Goal: Information Seeking & Learning: Learn about a topic

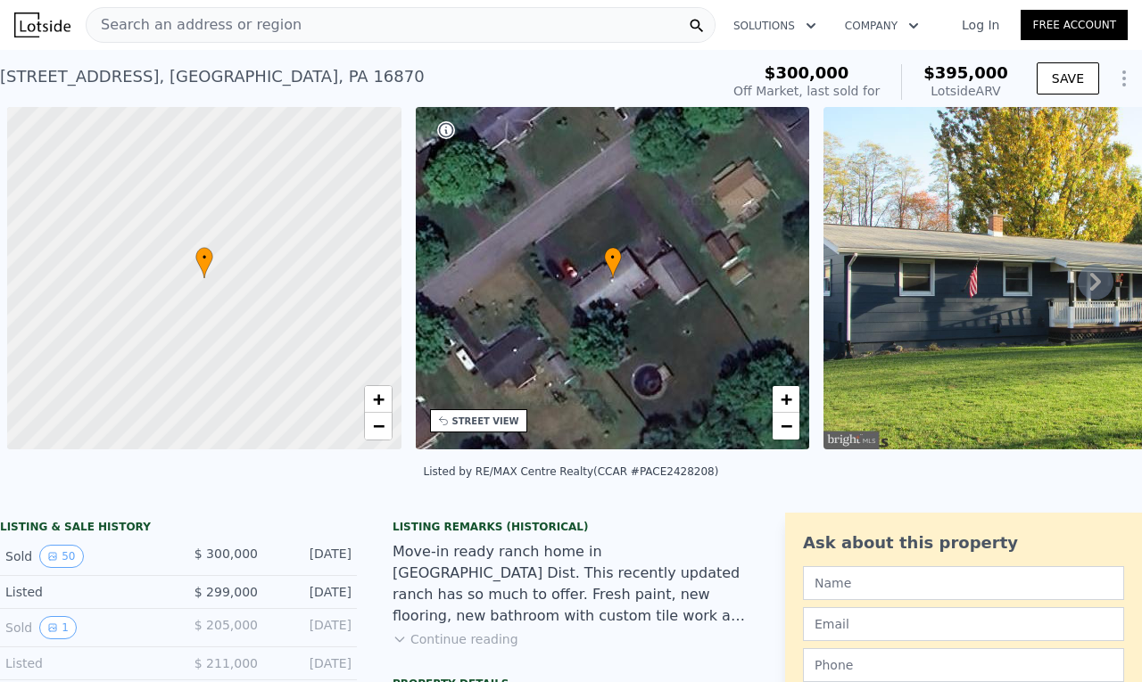
scroll to position [0, 7]
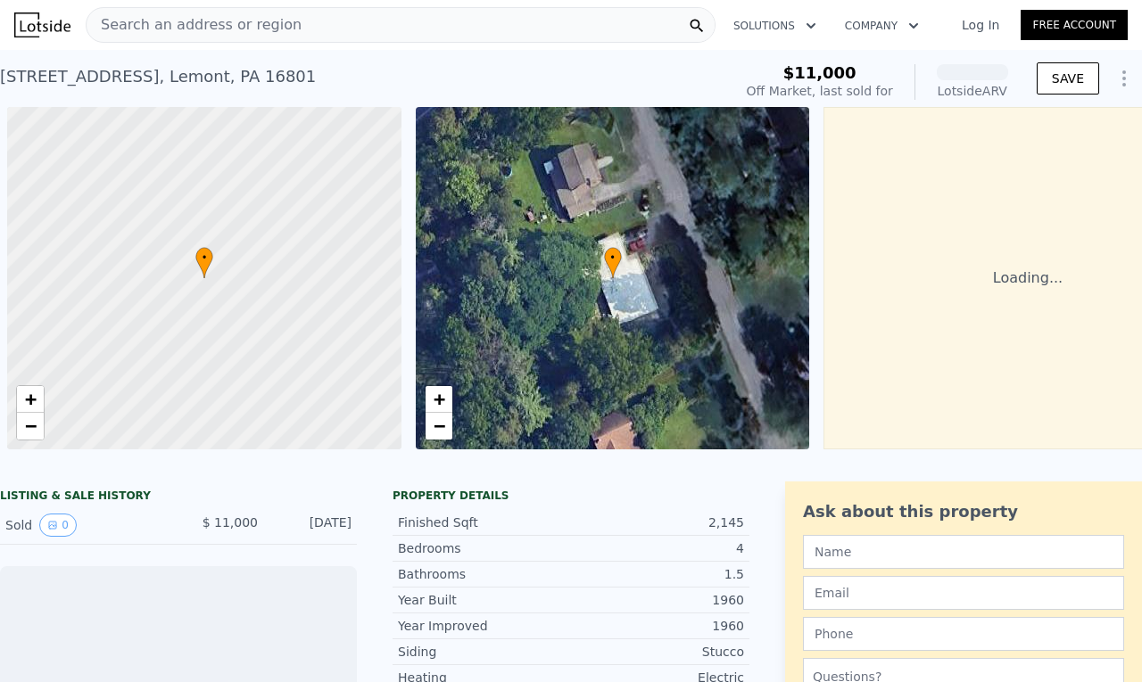
scroll to position [0, 7]
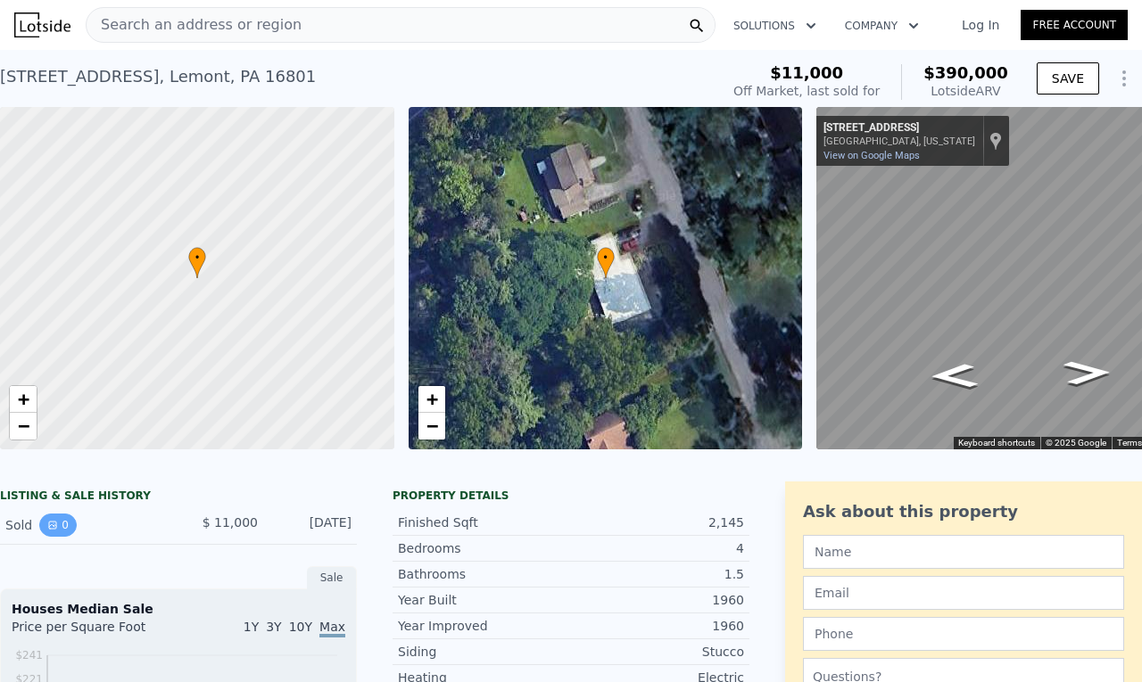
click at [47, 531] on icon "View historical data" at bounding box center [52, 525] width 11 height 11
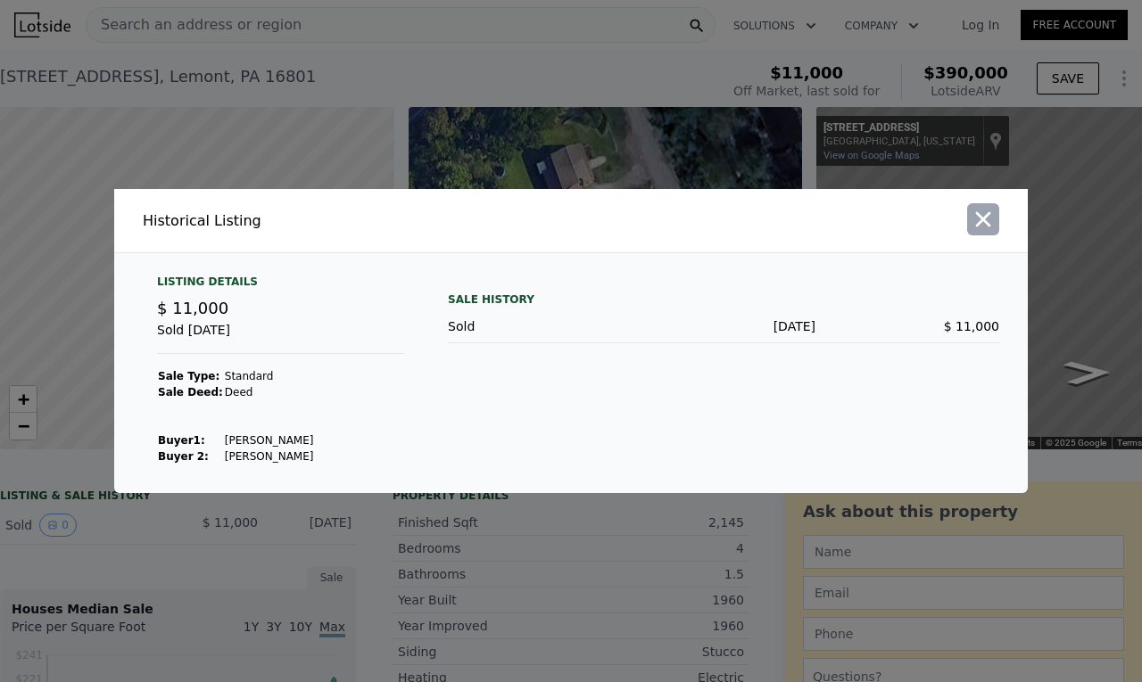
click at [989, 221] on icon "button" at bounding box center [983, 219] width 25 height 25
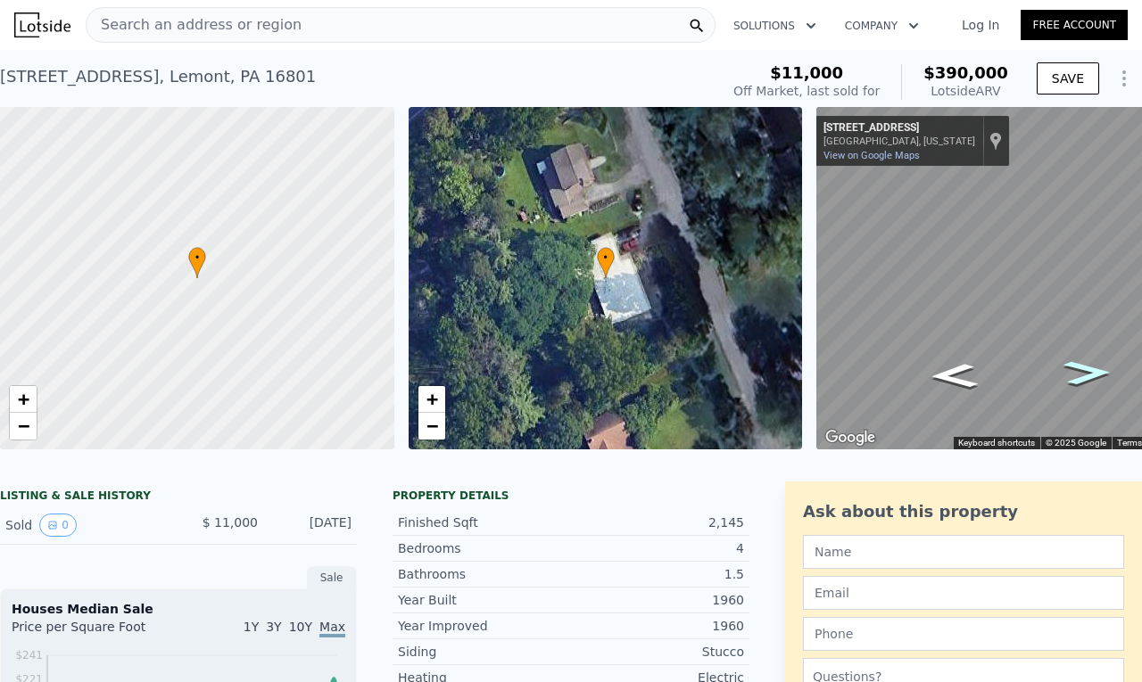
click at [1072, 378] on icon "Go Southwest, E College Ave" at bounding box center [1088, 373] width 88 height 36
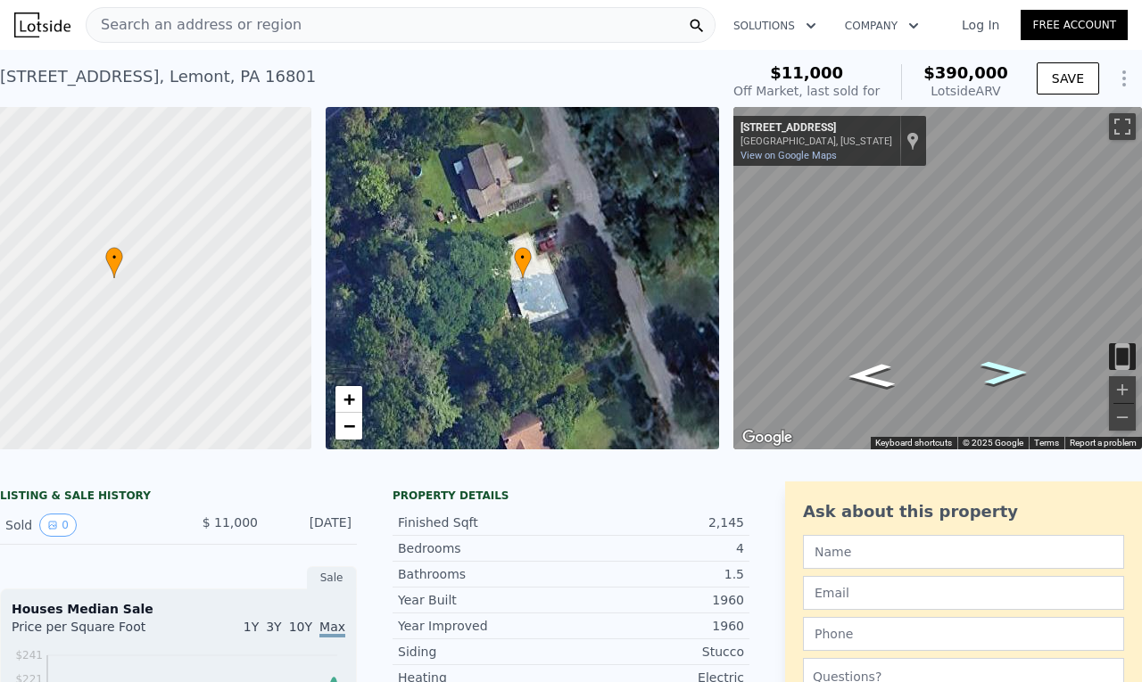
click at [992, 374] on icon "Go Southwest, E College Ave" at bounding box center [1005, 373] width 88 height 36
click at [859, 371] on icon "Go Northeast, E College Ave" at bounding box center [871, 377] width 88 height 36
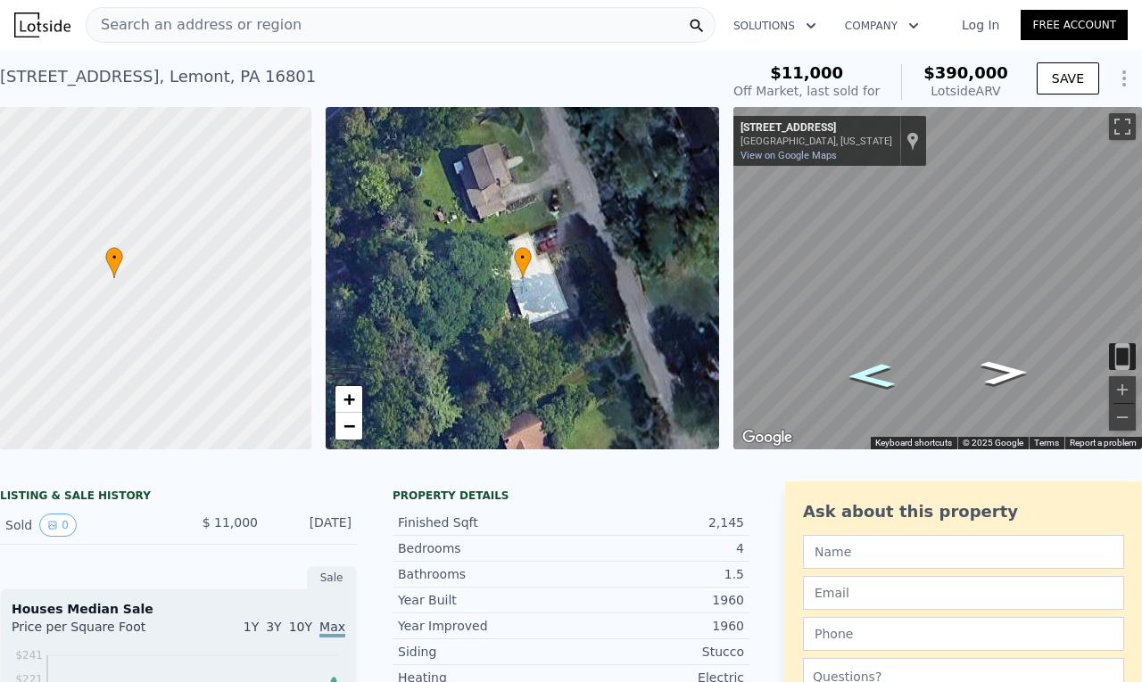
click at [859, 371] on icon "Go Northeast, E College Ave" at bounding box center [871, 377] width 88 height 36
click at [859, 371] on icon "Go Northeast, PA-26" at bounding box center [871, 377] width 88 height 36
click at [859, 371] on icon "Go Northeast, E College Ave" at bounding box center [871, 377] width 88 height 36
click at [980, 379] on icon "Go Southwest, PA-26" at bounding box center [1004, 373] width 88 height 36
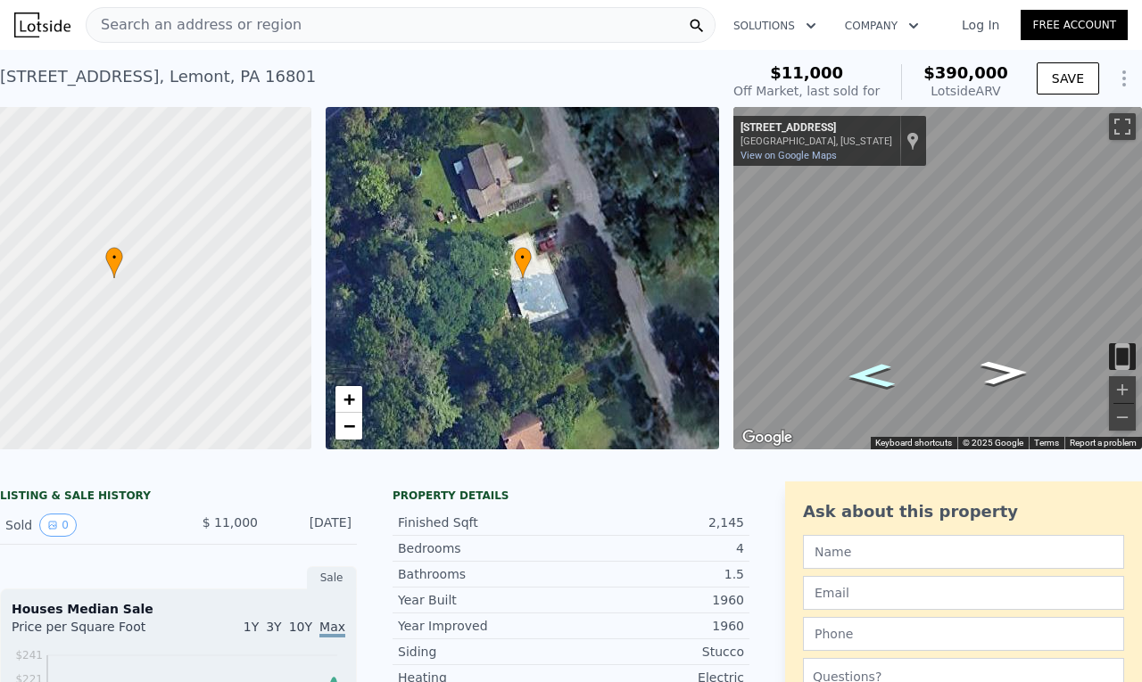
click at [867, 380] on icon "Go Northeast, E College Ave" at bounding box center [871, 377] width 88 height 36
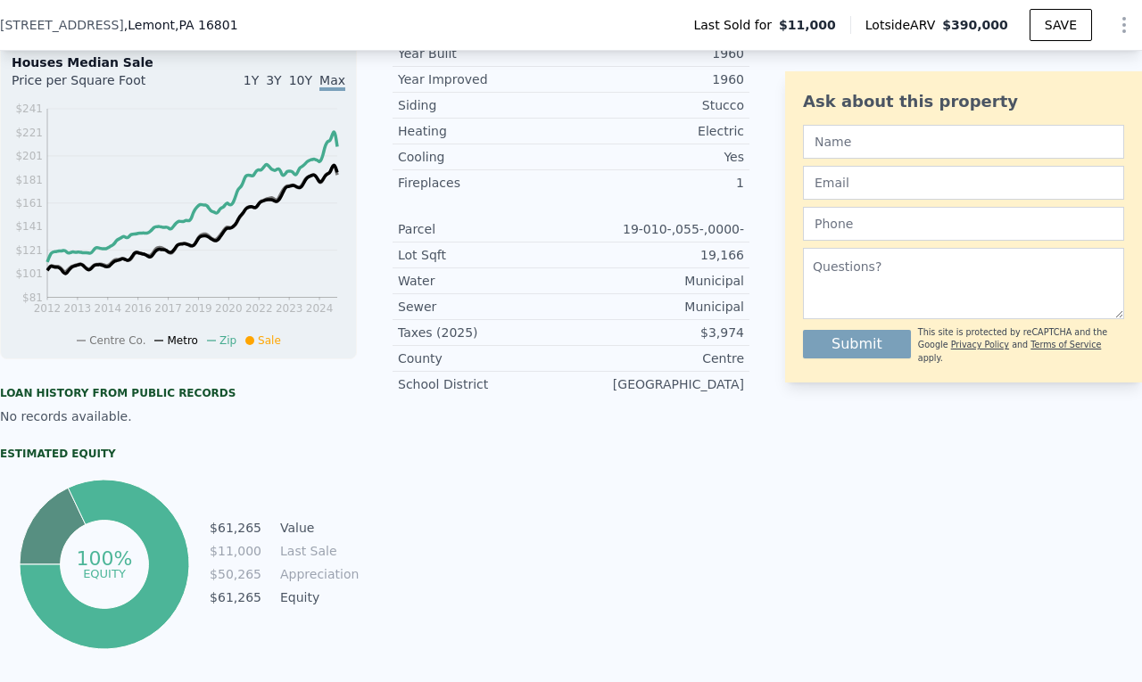
scroll to position [528, 0]
